Goal: Task Accomplishment & Management: Use online tool/utility

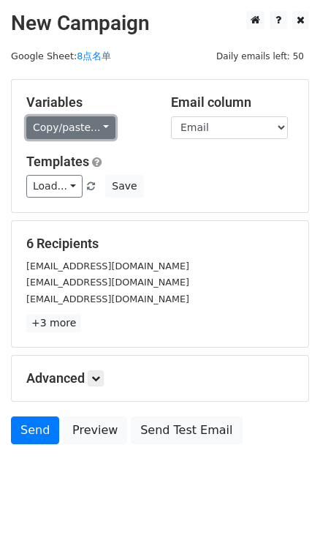
click at [91, 128] on link "Copy/paste..." at bounding box center [70, 127] width 89 height 23
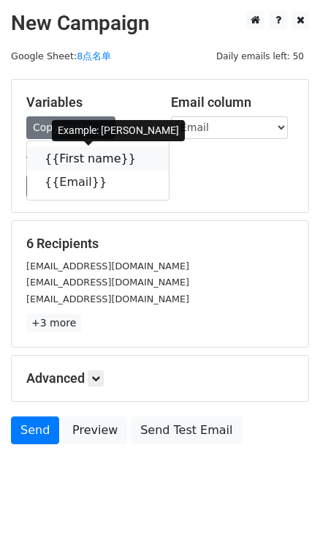
click at [128, 149] on link "{{First name}}" at bounding box center [98, 158] width 142 height 23
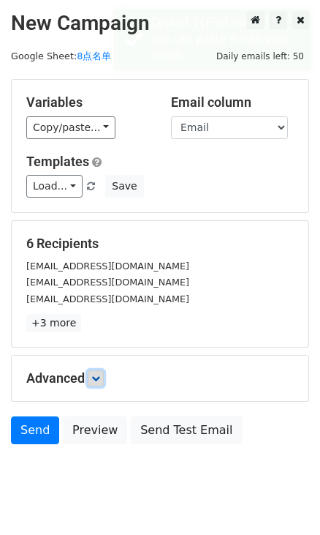
click at [100, 374] on icon at bounding box center [95, 378] width 9 height 9
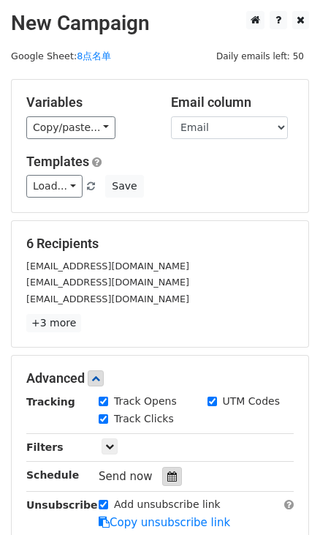
click at [168, 471] on icon at bounding box center [172, 476] width 10 height 10
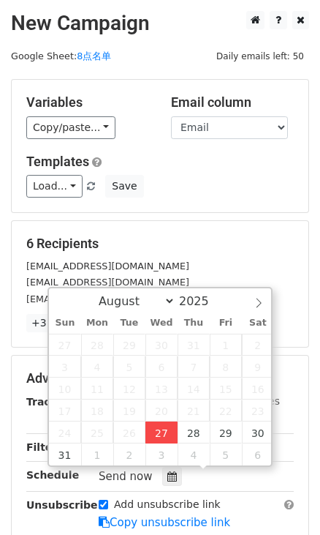
type input "2025-08-27 16:05"
type input "04"
type input "05"
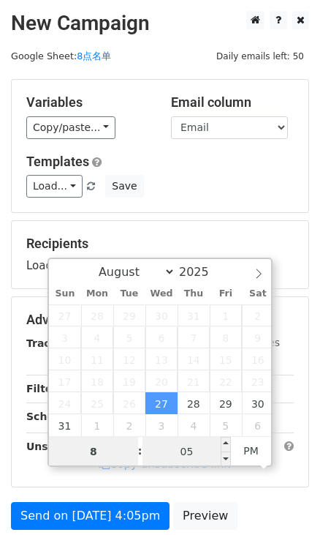
type input "8"
type input "2025-08-27 20:05"
type input "08"
click at [190, 453] on input "05" at bounding box center [187, 451] width 89 height 29
type input "0"
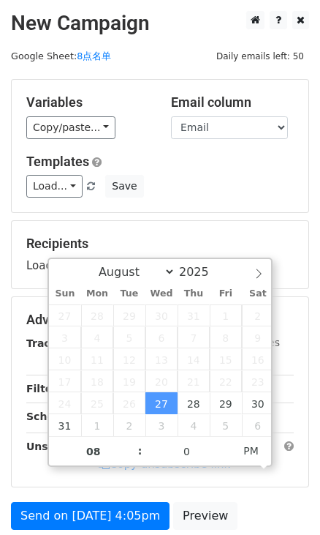
type input "2025-08-27 20:00"
click at [219, 214] on form "Variables Copy/paste... {{First name}} {{Email}} Email column First name Email …" at bounding box center [160, 325] width 298 height 493
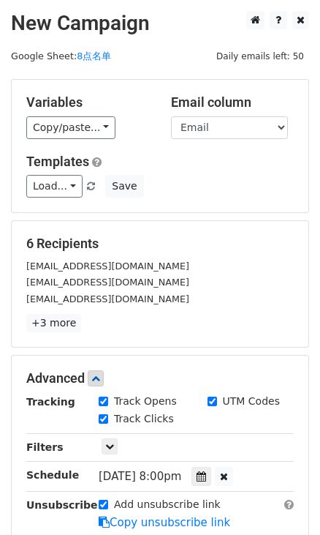
scroll to position [199, 0]
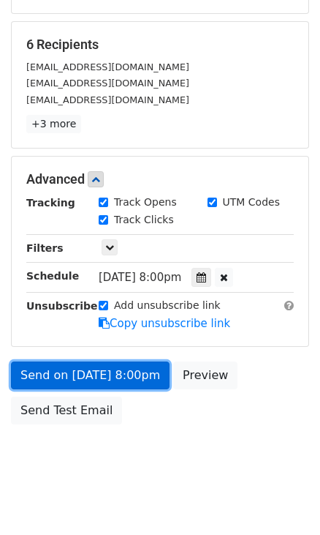
click at [105, 379] on link "Send on Aug 27 at 8:00pm" at bounding box center [90, 375] width 159 height 28
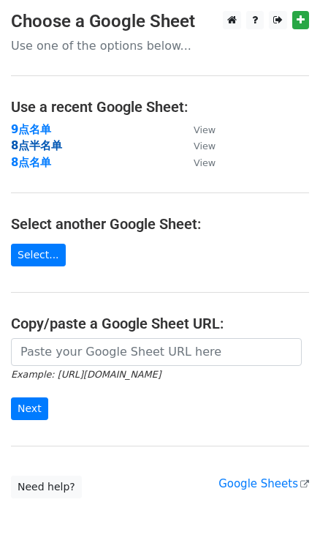
click at [37, 150] on strong "8点半名单" at bounding box center [36, 145] width 51 height 13
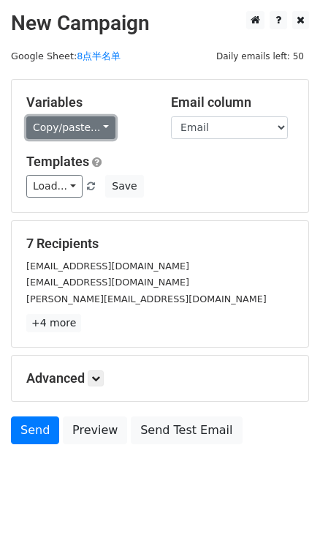
drag, startPoint x: 97, startPoint y: 127, endPoint x: 105, endPoint y: 137, distance: 12.6
click at [97, 127] on link "Copy/paste..." at bounding box center [70, 127] width 89 height 23
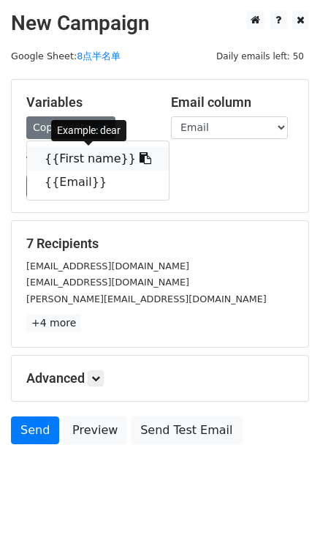
click at [119, 149] on link "{{First name}}" at bounding box center [98, 158] width 142 height 23
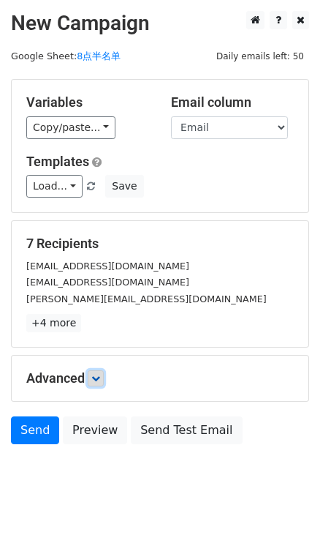
click at [103, 370] on link at bounding box center [96, 378] width 16 height 16
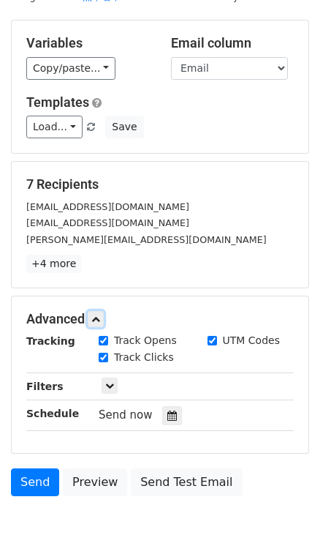
scroll to position [127, 0]
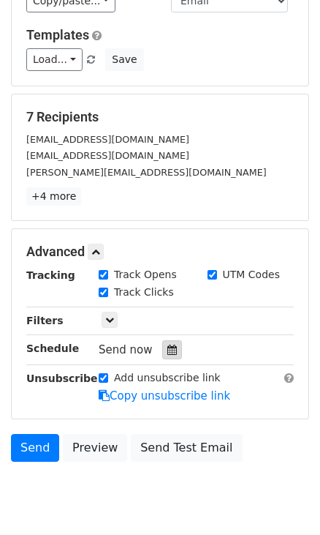
click at [167, 344] on icon at bounding box center [172, 349] width 10 height 10
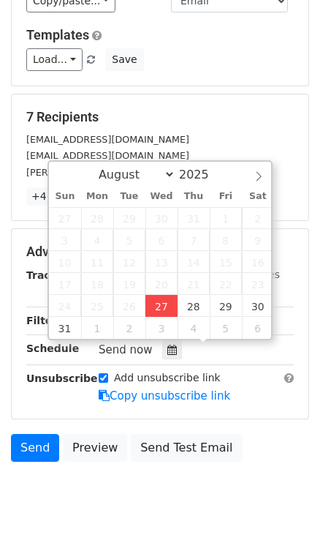
type input "2025-08-27 16:06"
type input "04"
type input "06"
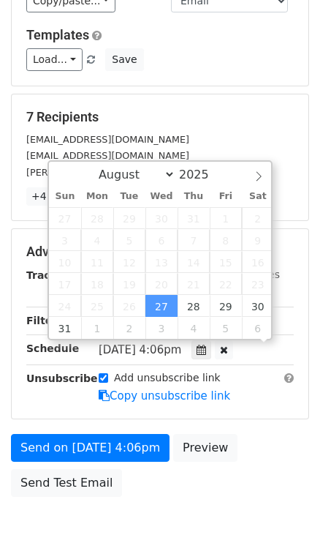
scroll to position [0, 0]
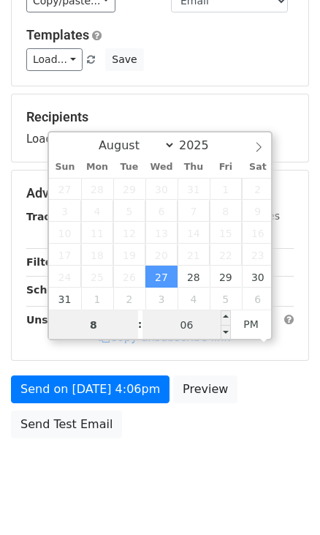
type input "8"
type input "2025-08-27 20:06"
type input "08"
click at [197, 336] on input "06" at bounding box center [187, 324] width 89 height 29
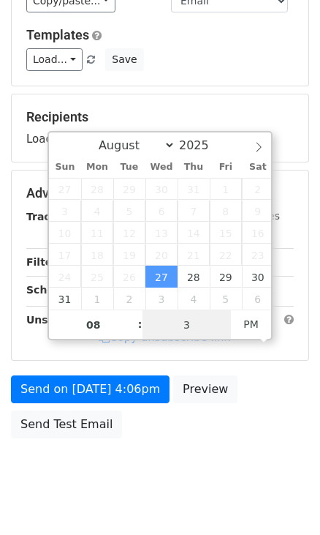
type input "30"
type input "2025-08-27 20:30"
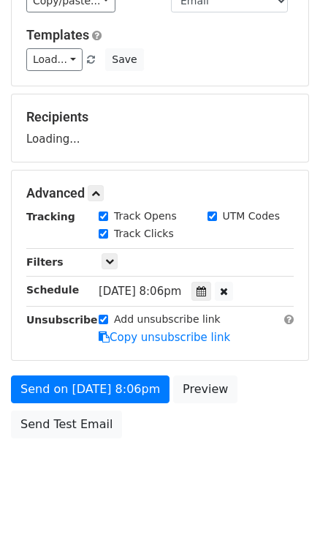
click at [229, 87] on form "Variables Copy/paste... {{First name}} {{Email}} Email column First name Email …" at bounding box center [160, 198] width 298 height 493
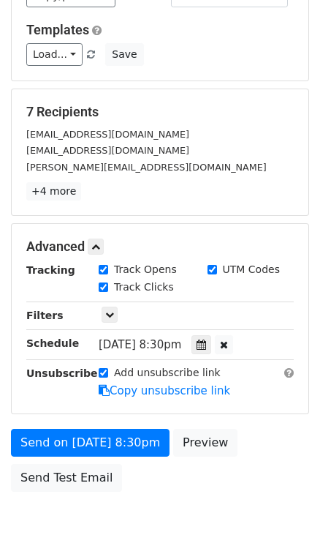
scroll to position [132, 0]
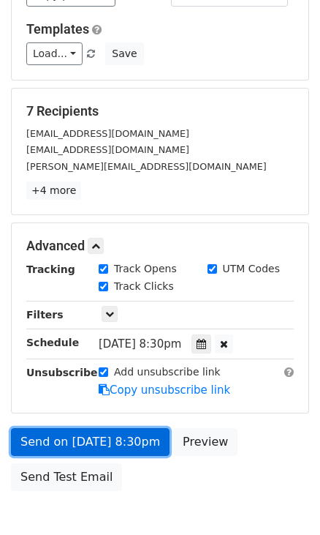
click at [106, 432] on link "Send on Aug 27 at 8:30pm" at bounding box center [90, 442] width 159 height 28
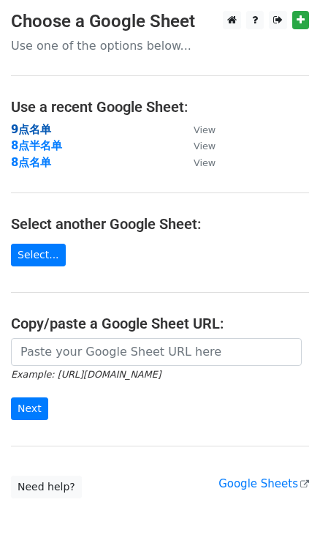
click at [37, 129] on strong "9点名单" at bounding box center [31, 129] width 40 height 13
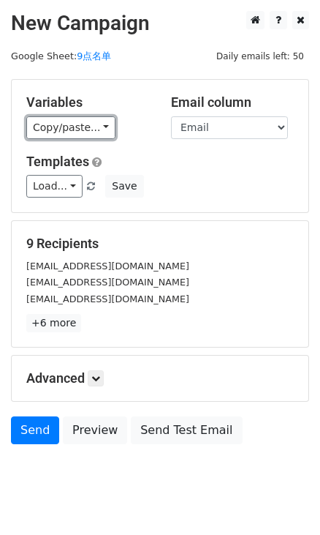
drag, startPoint x: 102, startPoint y: 124, endPoint x: 126, endPoint y: 137, distance: 26.5
click at [102, 124] on link "Copy/paste..." at bounding box center [70, 127] width 89 height 23
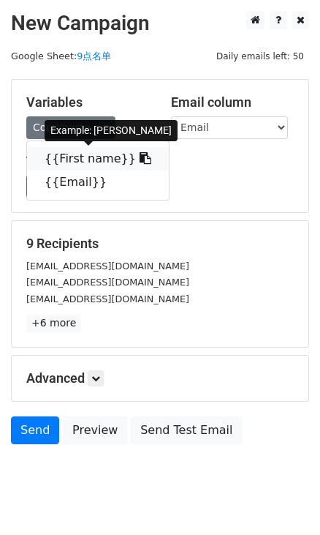
click at [140, 158] on icon at bounding box center [146, 158] width 12 height 12
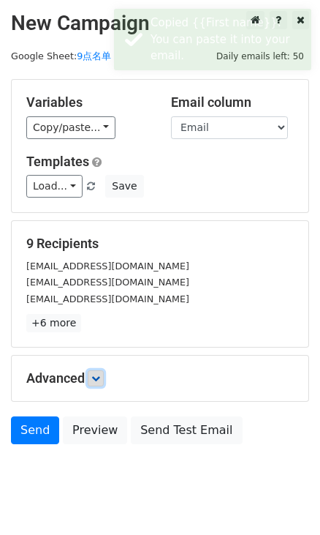
click at [100, 379] on icon at bounding box center [95, 378] width 9 height 9
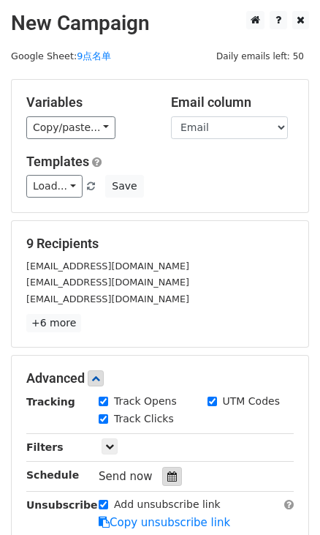
click at [167, 480] on icon at bounding box center [172, 476] width 10 height 10
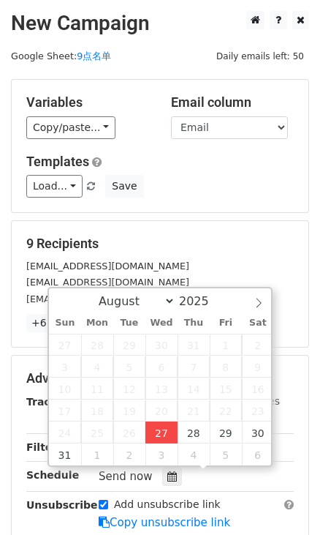
type input "[DATE] 16:07"
type input "04"
type input "07"
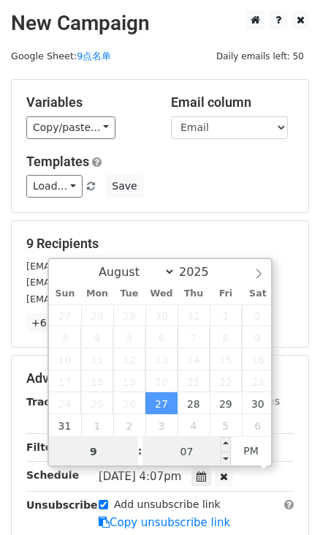
type input "9"
type input "[DATE] 21:07"
type input "09"
click at [188, 449] on input "07" at bounding box center [187, 451] width 89 height 29
type input "0"
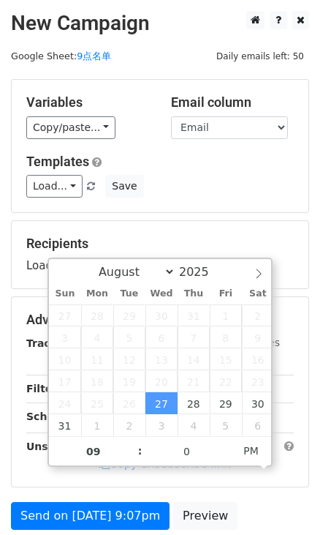
type input "[DATE] 21:00"
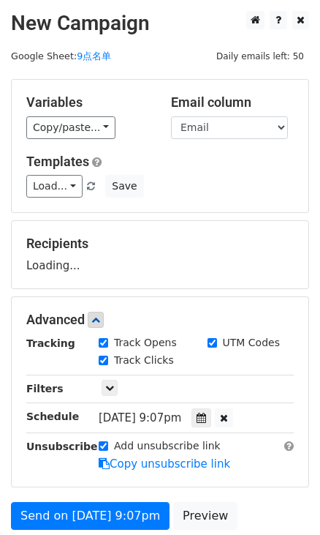
click at [220, 177] on div "Load... No templates saved Save" at bounding box center [160, 186] width 290 height 23
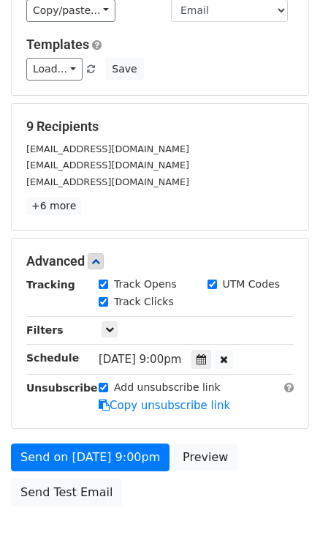
scroll to position [199, 0]
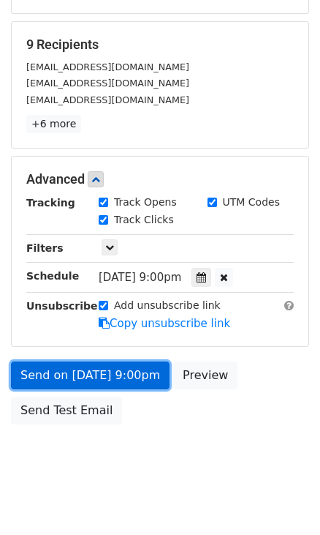
click at [74, 374] on link "Send on [DATE] 9:00pm" at bounding box center [90, 375] width 159 height 28
